Goal: Book appointment/travel/reservation

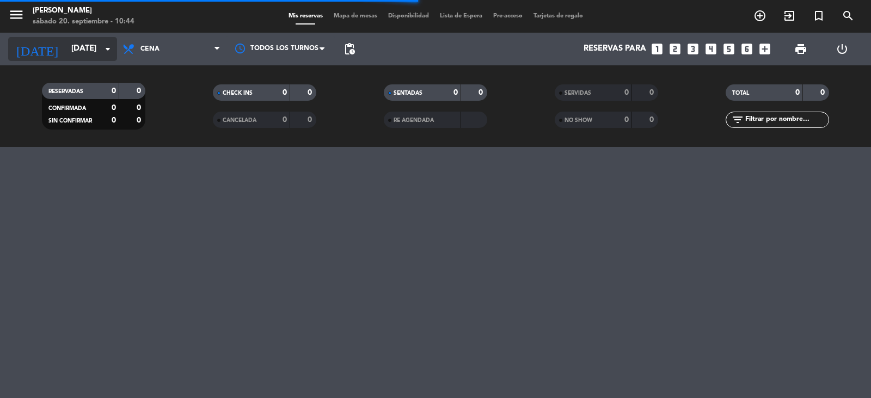
click at [106, 47] on icon "arrow_drop_down" at bounding box center [107, 48] width 13 height 13
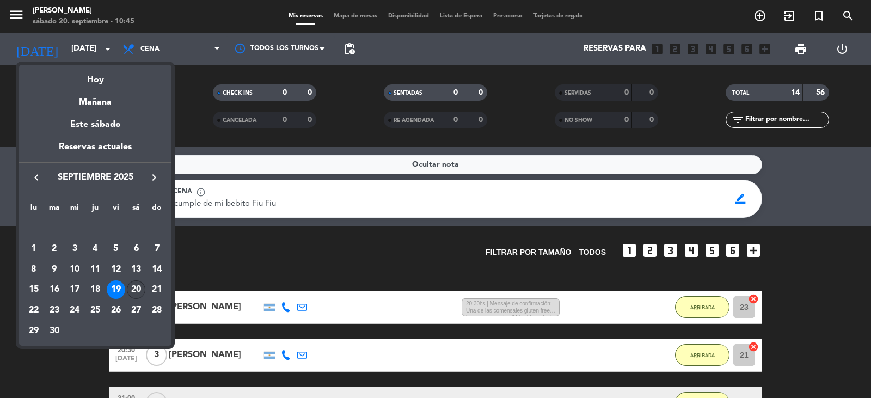
click at [138, 290] on div "20" at bounding box center [136, 289] width 19 height 19
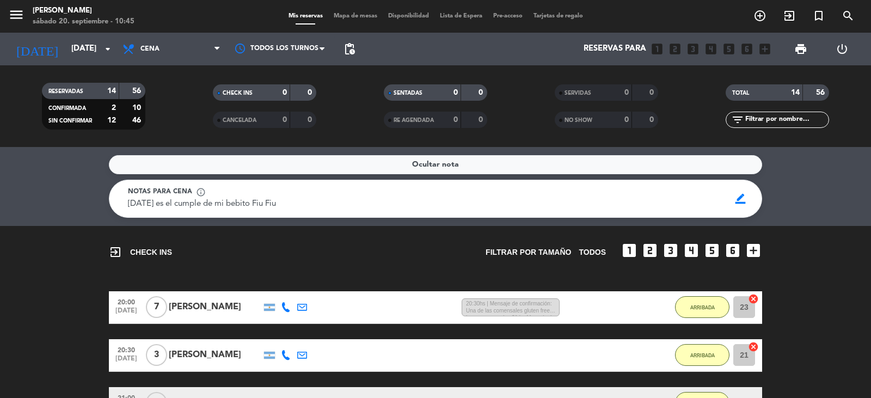
type input "[DATE]"
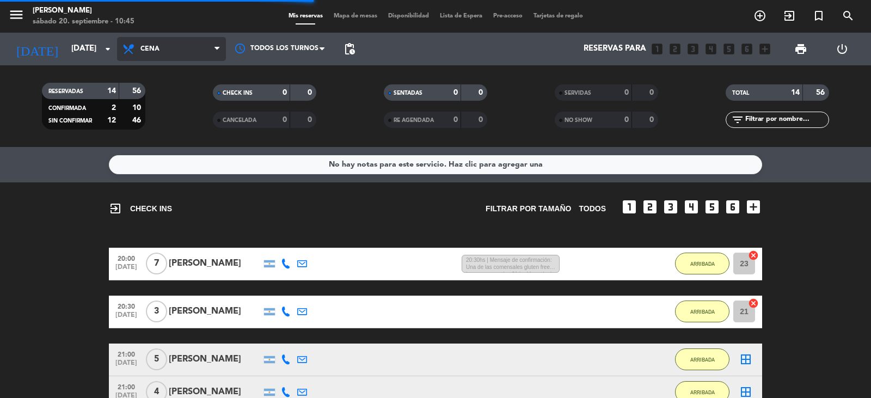
click at [217, 56] on span "Cena" at bounding box center [171, 49] width 109 height 24
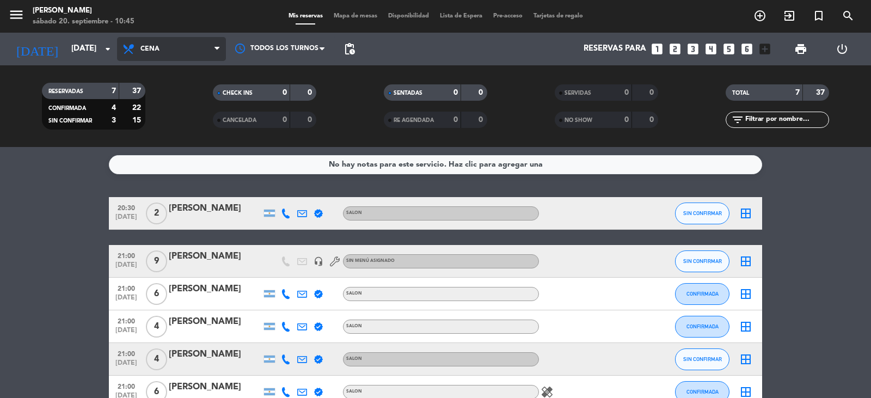
click at [213, 45] on span "Cena" at bounding box center [171, 49] width 109 height 24
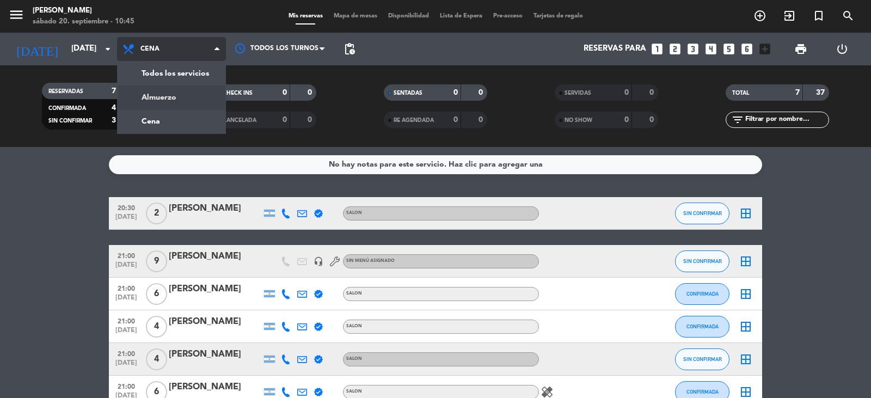
click at [172, 98] on div "menu [PERSON_NAME][DATE] 20. septiembre - 10:45 Mis reservas Mapa de mesas Disp…" at bounding box center [435, 73] width 871 height 147
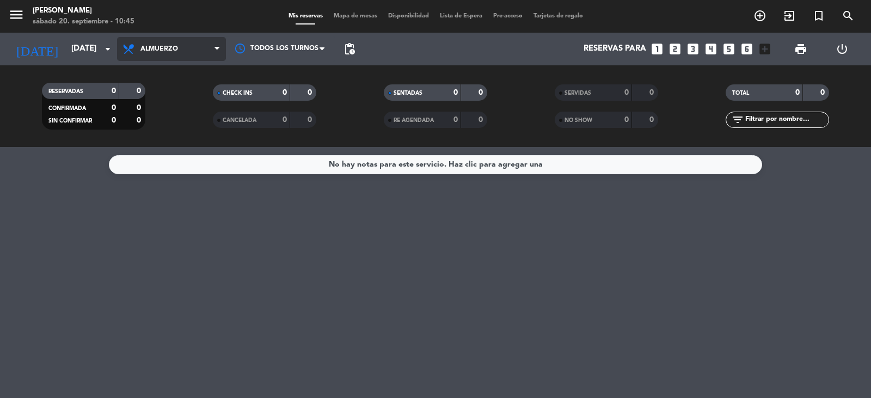
click at [215, 49] on icon at bounding box center [217, 49] width 5 height 9
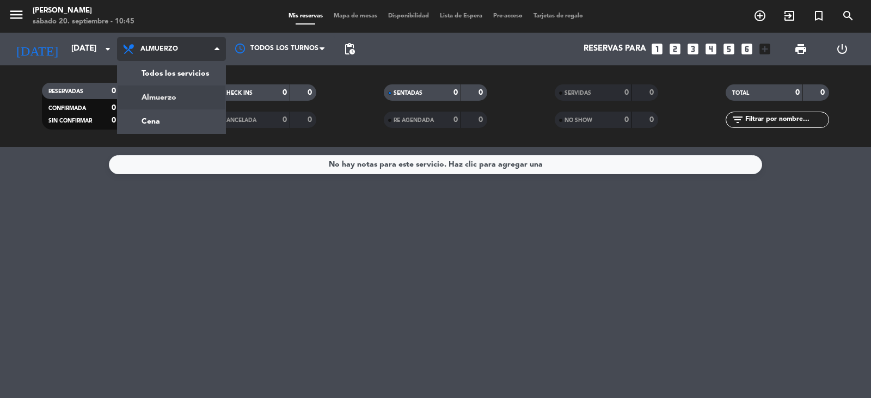
click at [173, 101] on div "menu [PERSON_NAME][DATE] 20. septiembre - 10:45 Mis reservas Mapa de mesas Disp…" at bounding box center [435, 73] width 871 height 147
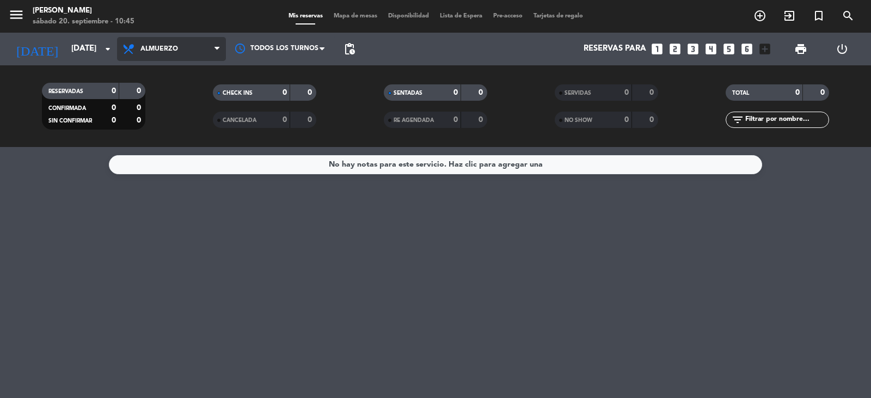
click at [220, 51] on span at bounding box center [220, 49] width 11 height 10
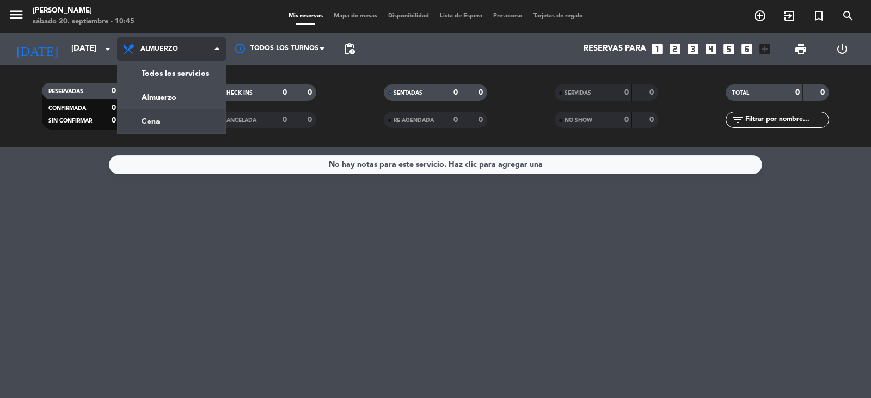
click at [163, 125] on div "menu [PERSON_NAME][DATE] 20. septiembre - 10:45 Mis reservas Mapa de mesas Disp…" at bounding box center [435, 73] width 871 height 147
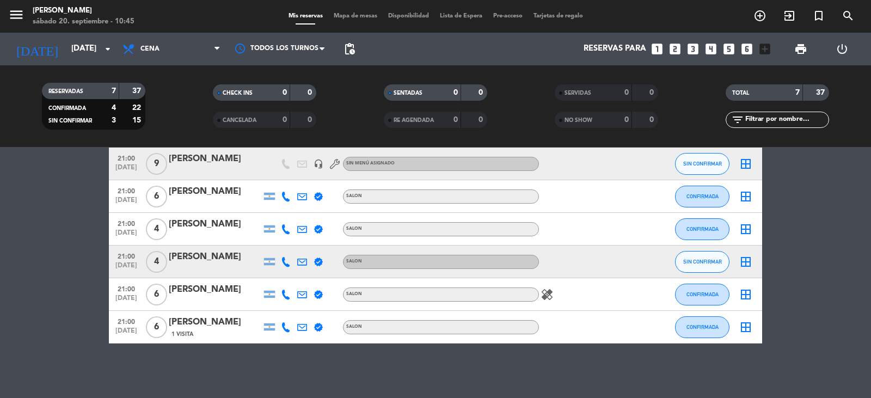
scroll to position [43, 0]
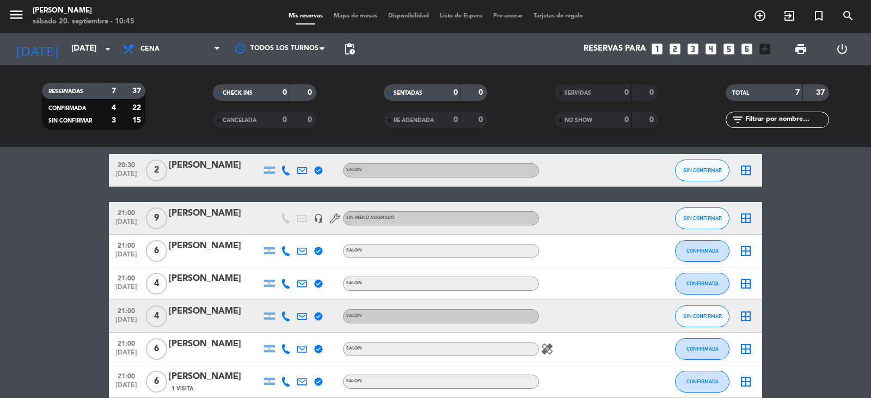
click at [303, 220] on icon at bounding box center [302, 218] width 10 height 10
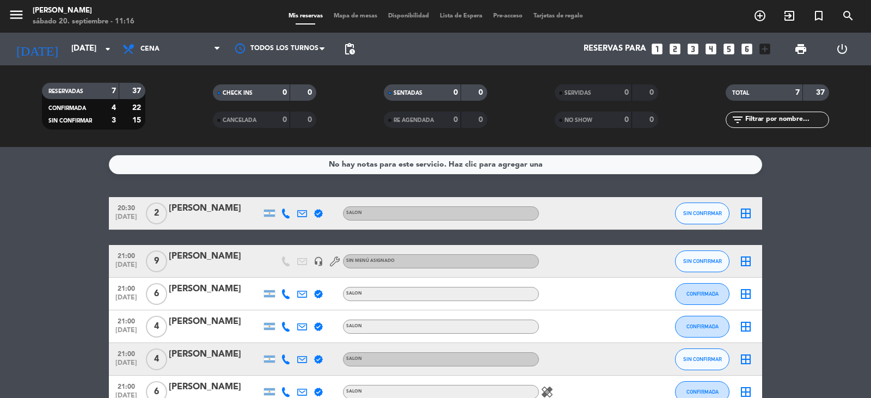
scroll to position [97, 0]
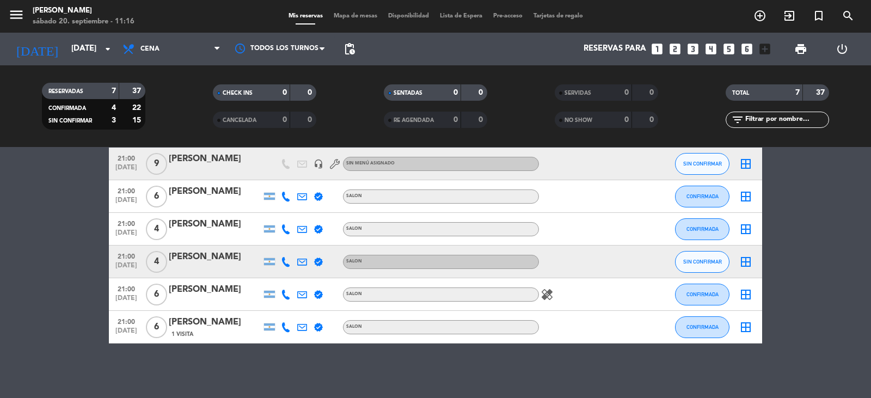
click at [549, 293] on icon "healing" at bounding box center [547, 294] width 13 height 13
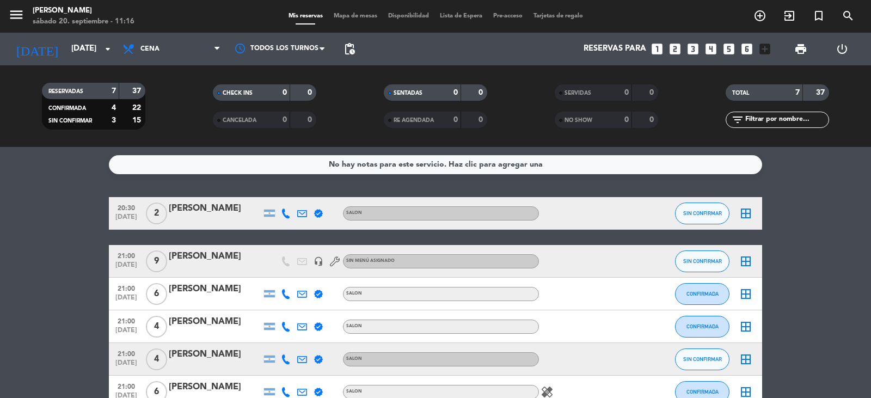
scroll to position [54, 0]
